Goal: Learn about a topic

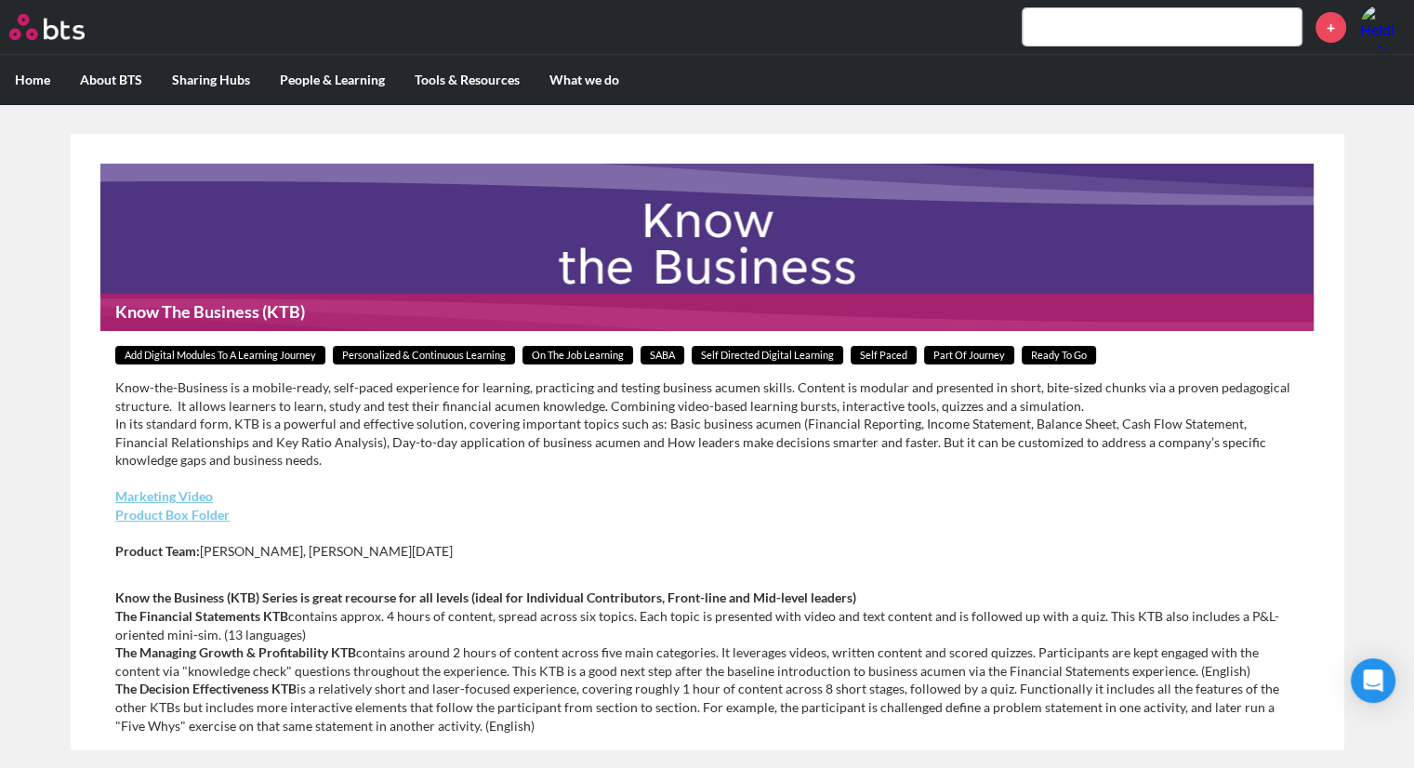
click at [599, 240] on figure "Know The Business (KTB)" at bounding box center [707, 247] width 1214 height 167
click at [199, 516] on link "Product Box Folder" at bounding box center [172, 515] width 114 height 16
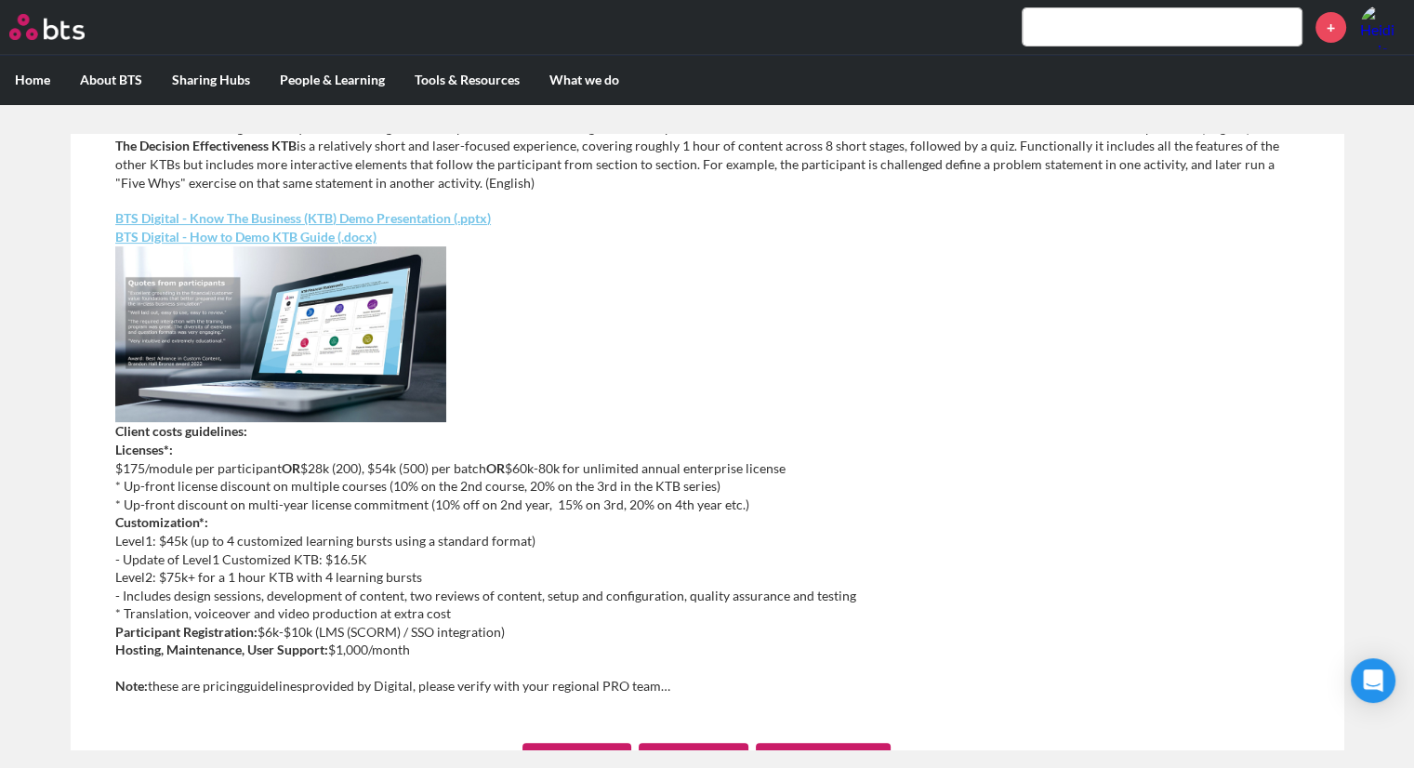
scroll to position [705, 0]
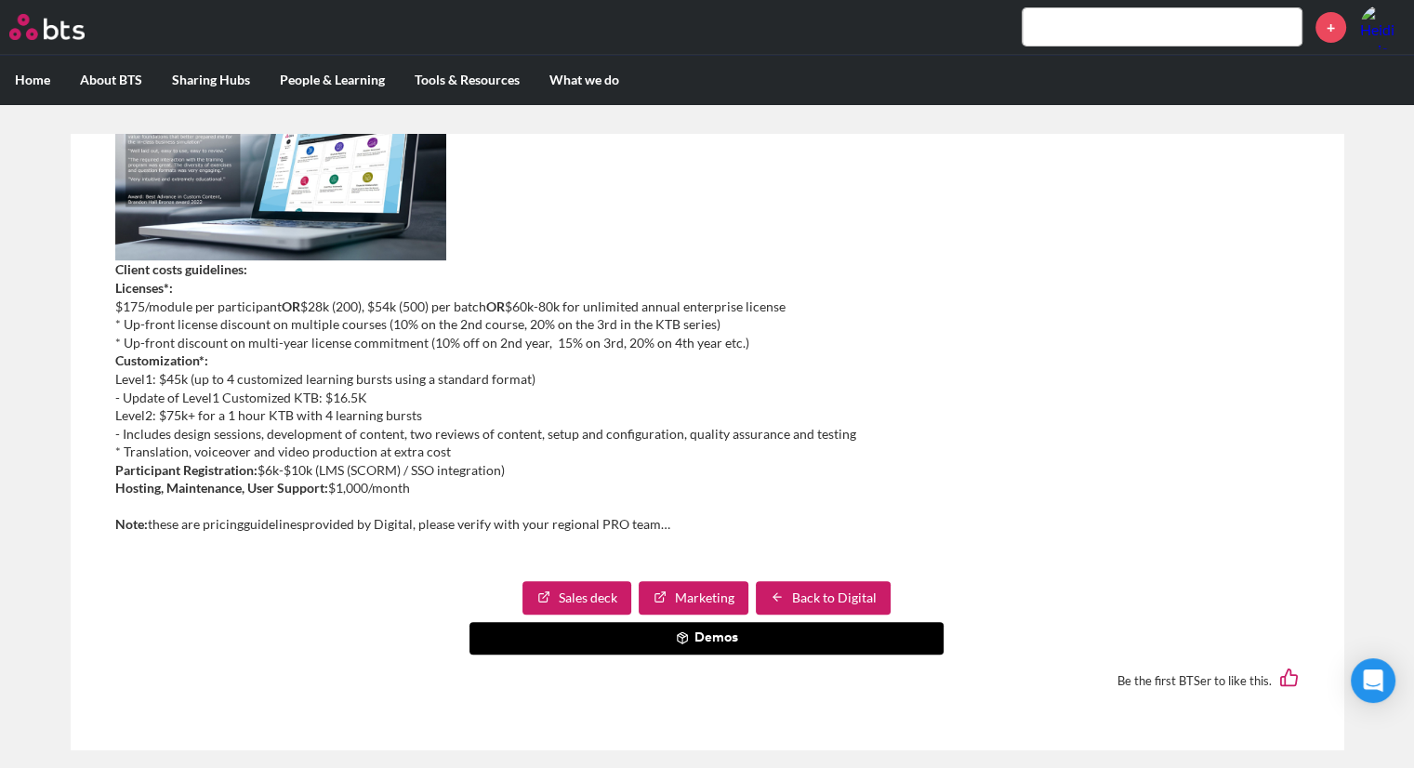
click at [801, 631] on button "Demos" at bounding box center [707, 638] width 474 height 33
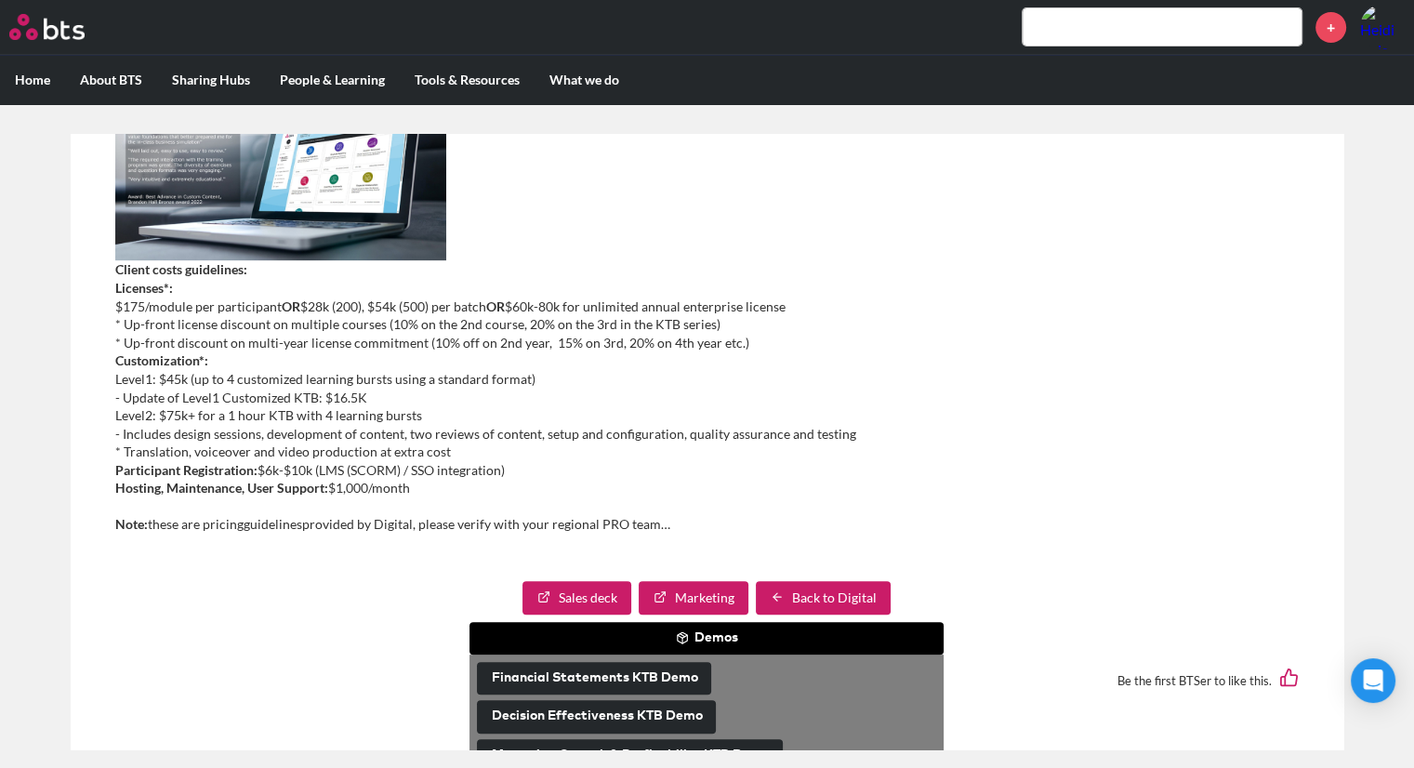
scroll to position [773, 0]
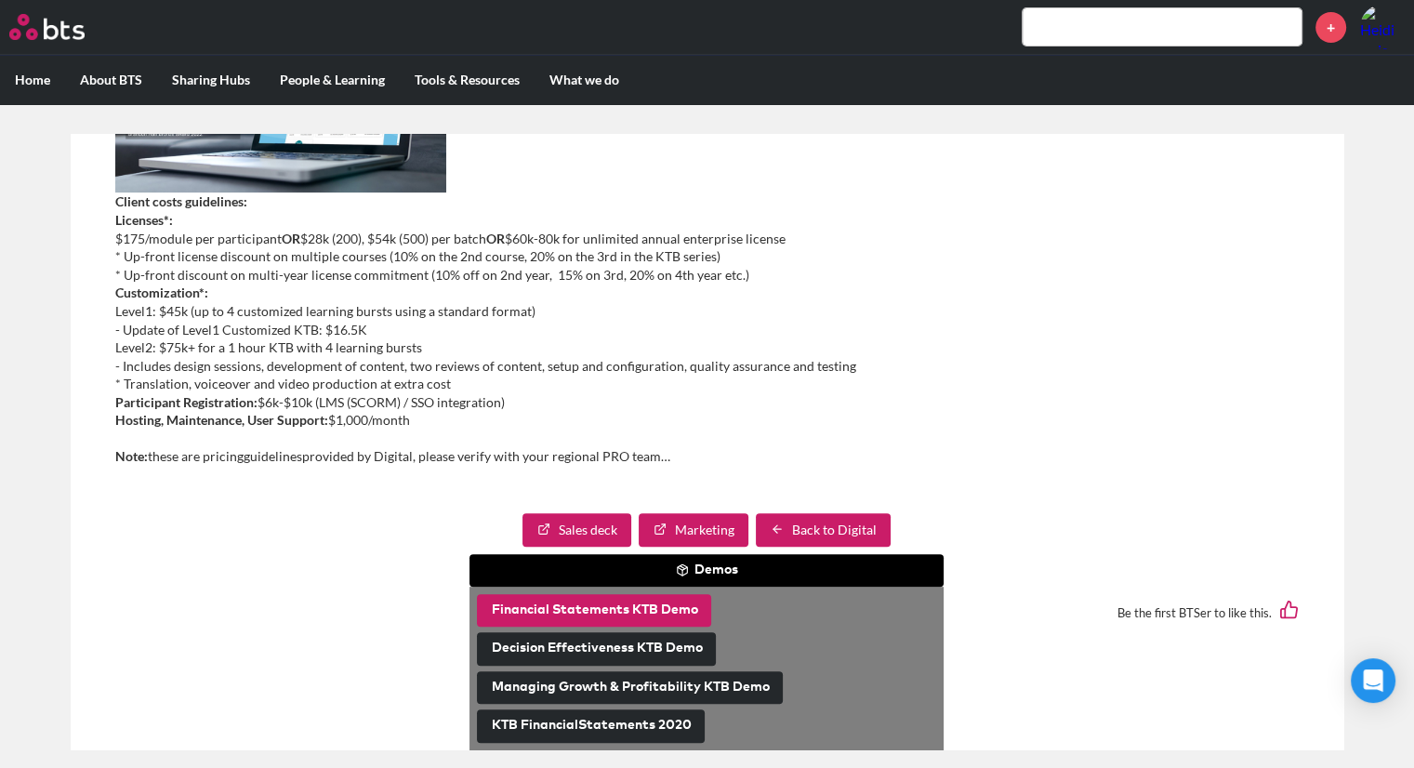
click at [645, 610] on button "Financial Statements KTB Demo" at bounding box center [594, 610] width 234 height 33
